Goal: Task Accomplishment & Management: Manage account settings

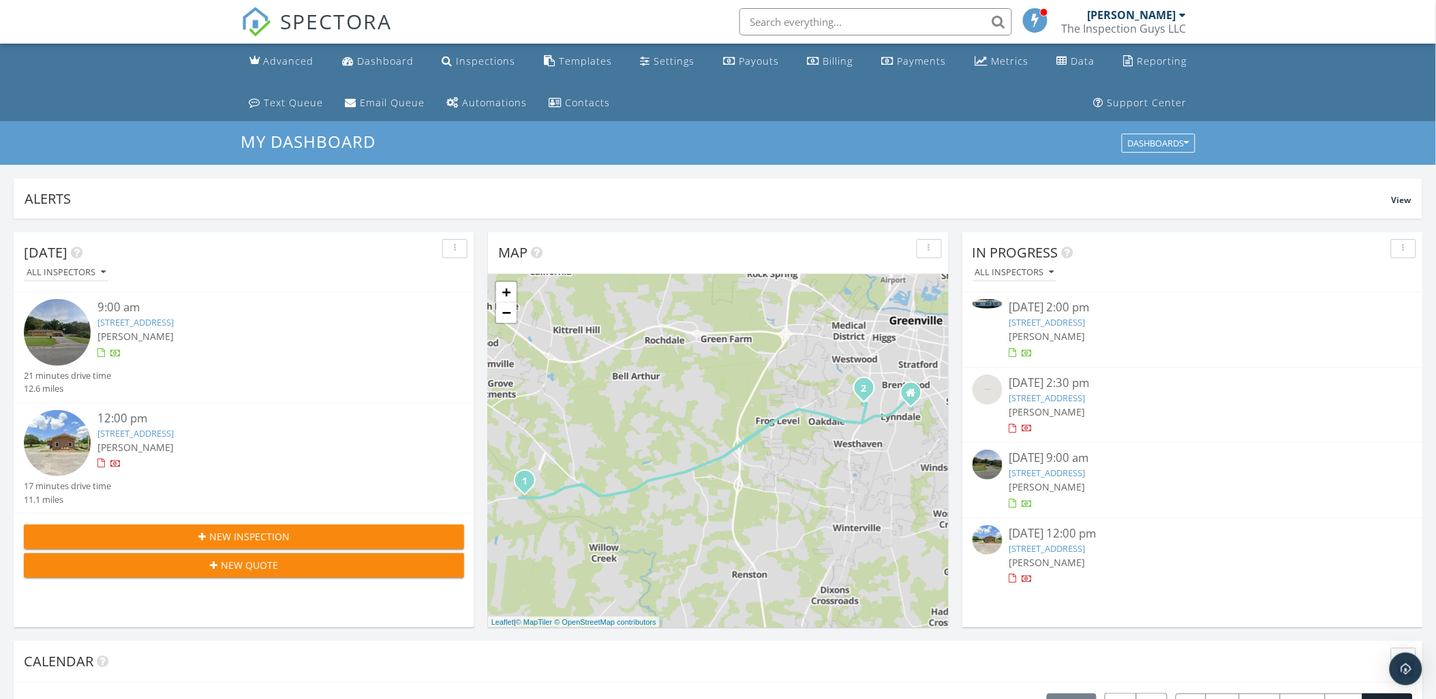
scroll to position [1265, 1461]
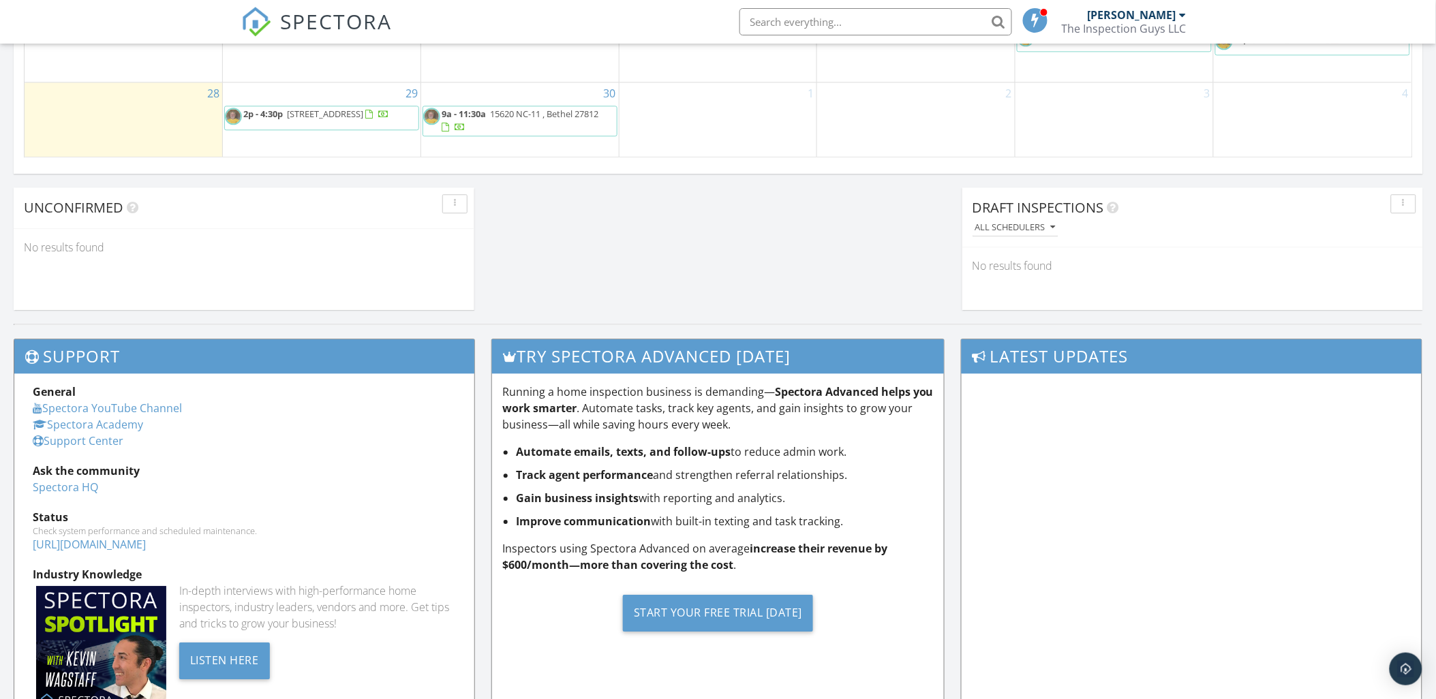
scroll to position [682, 0]
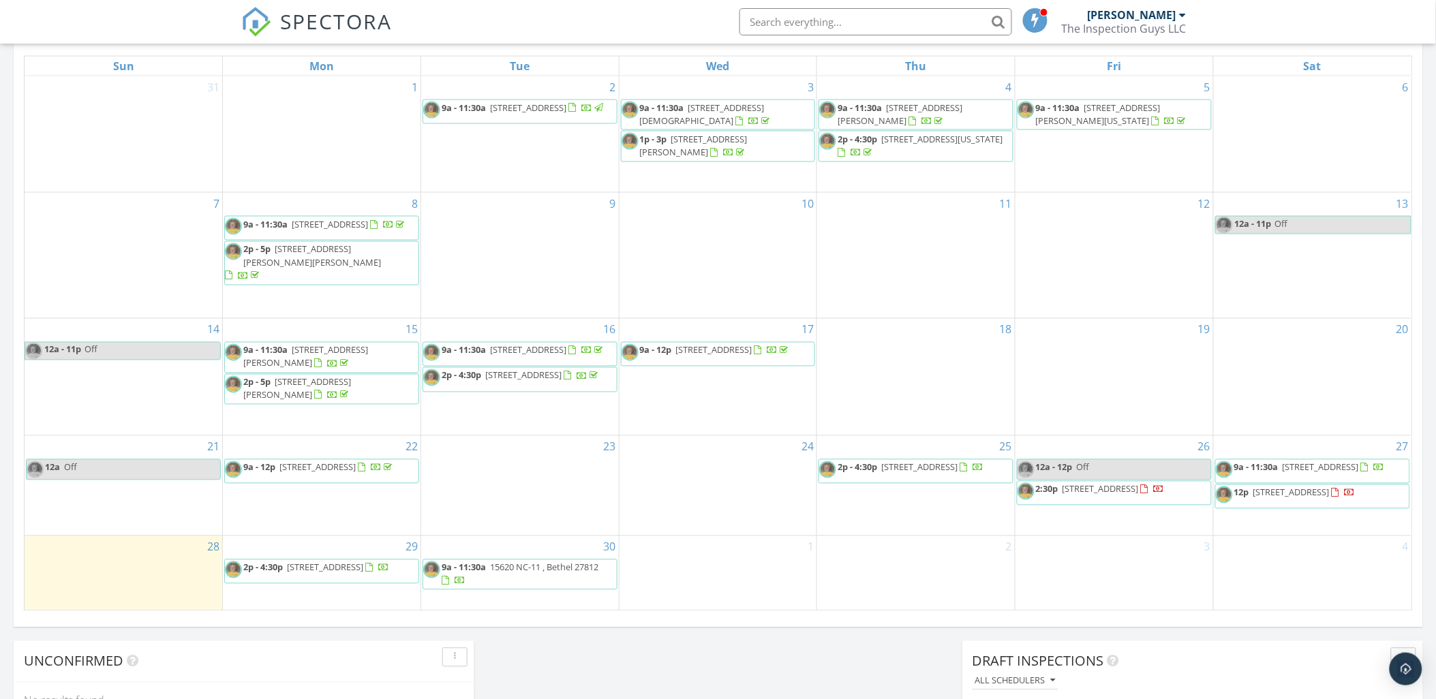
click at [1269, 496] on span "12p 3000 Clubway Dr, Greenville 27834" at bounding box center [1286, 497] width 140 height 20
